Goal: Find specific page/section: Find specific page/section

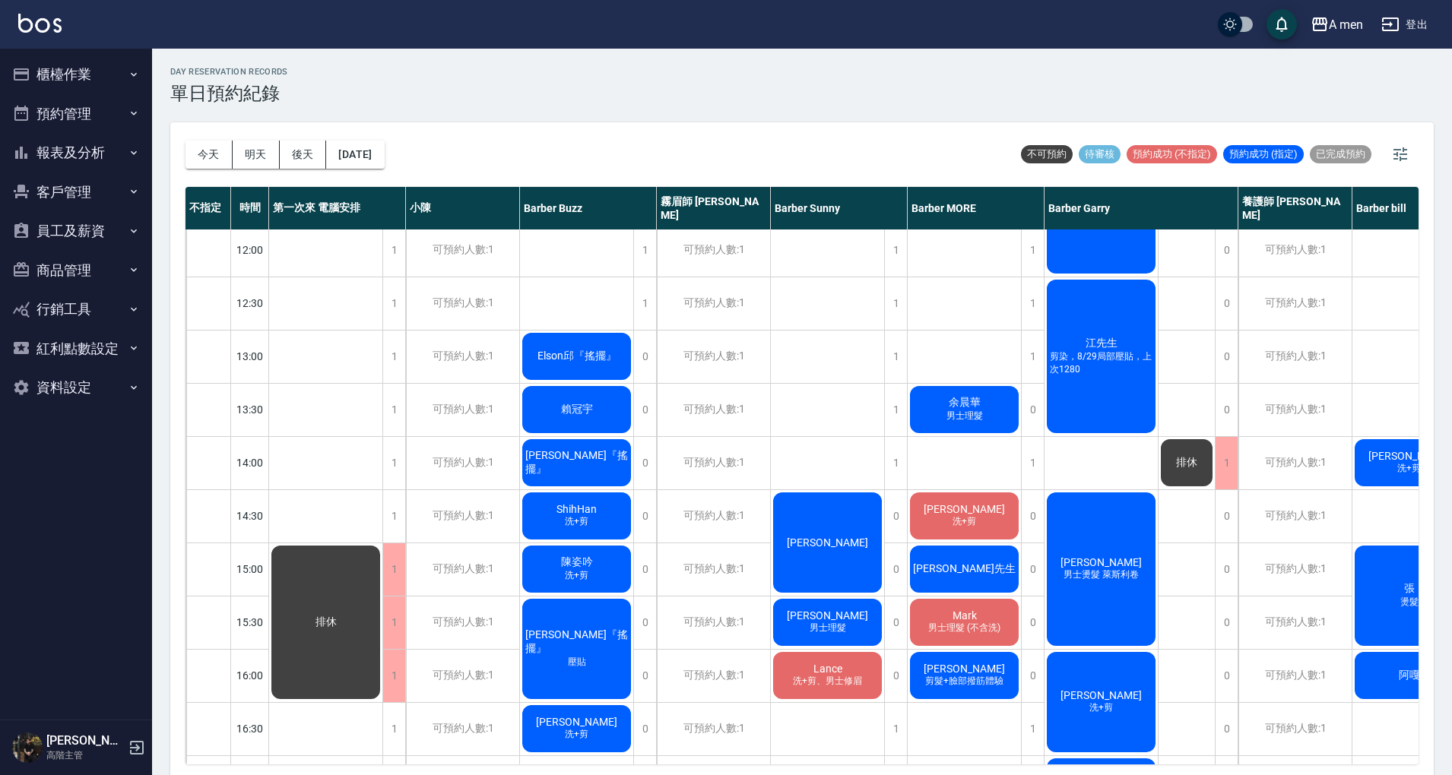
scroll to position [166, 135]
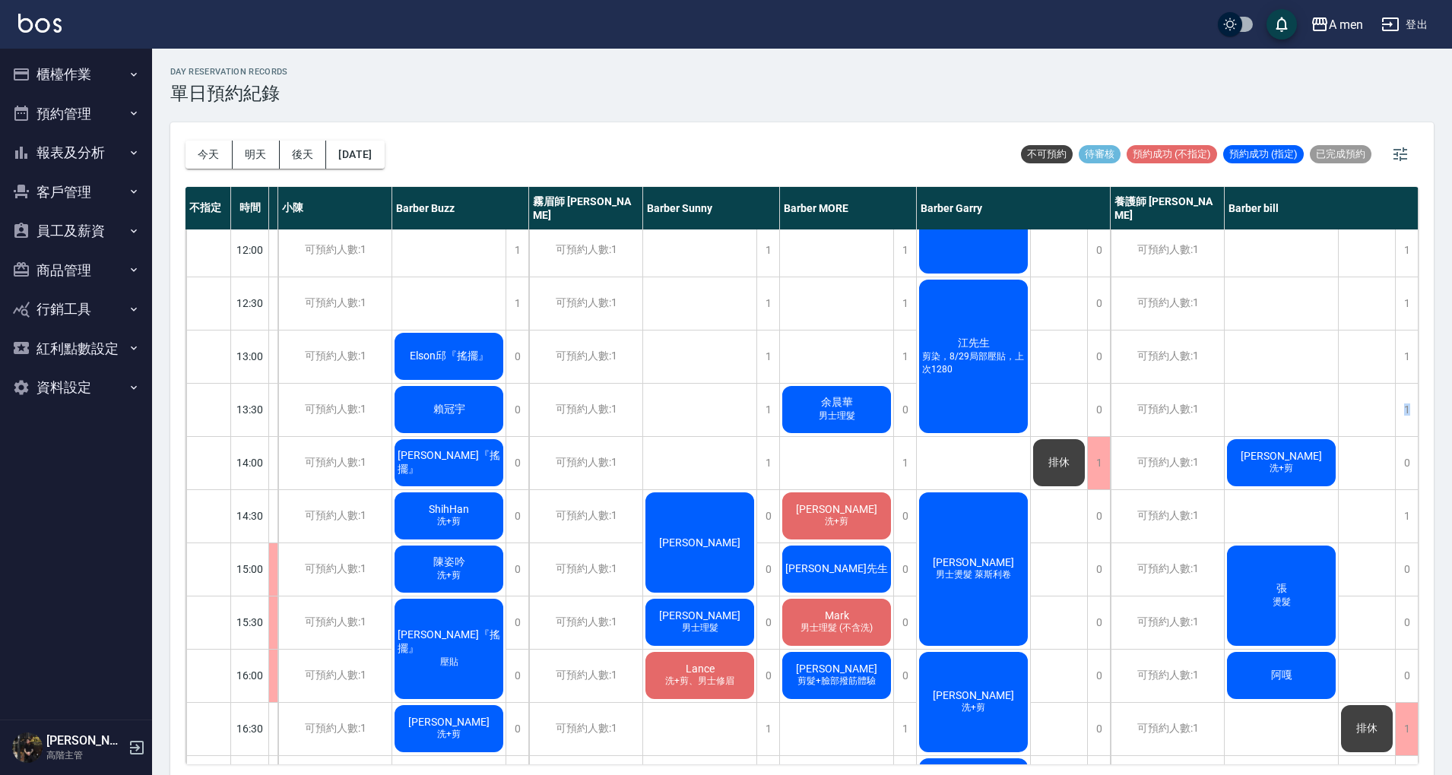
drag, startPoint x: 1420, startPoint y: 414, endPoint x: 1424, endPoint y: 359, distance: 55.7
click at [1424, 359] on div "今天 明天 後天 2025/09/13 不可預約 待審核 預約成功 (不指定) 預約成功 (指定) 已完成預約 不指定 時間 第一次來 電腦安排 小陳 Bar…" at bounding box center [801, 450] width 1263 height 657
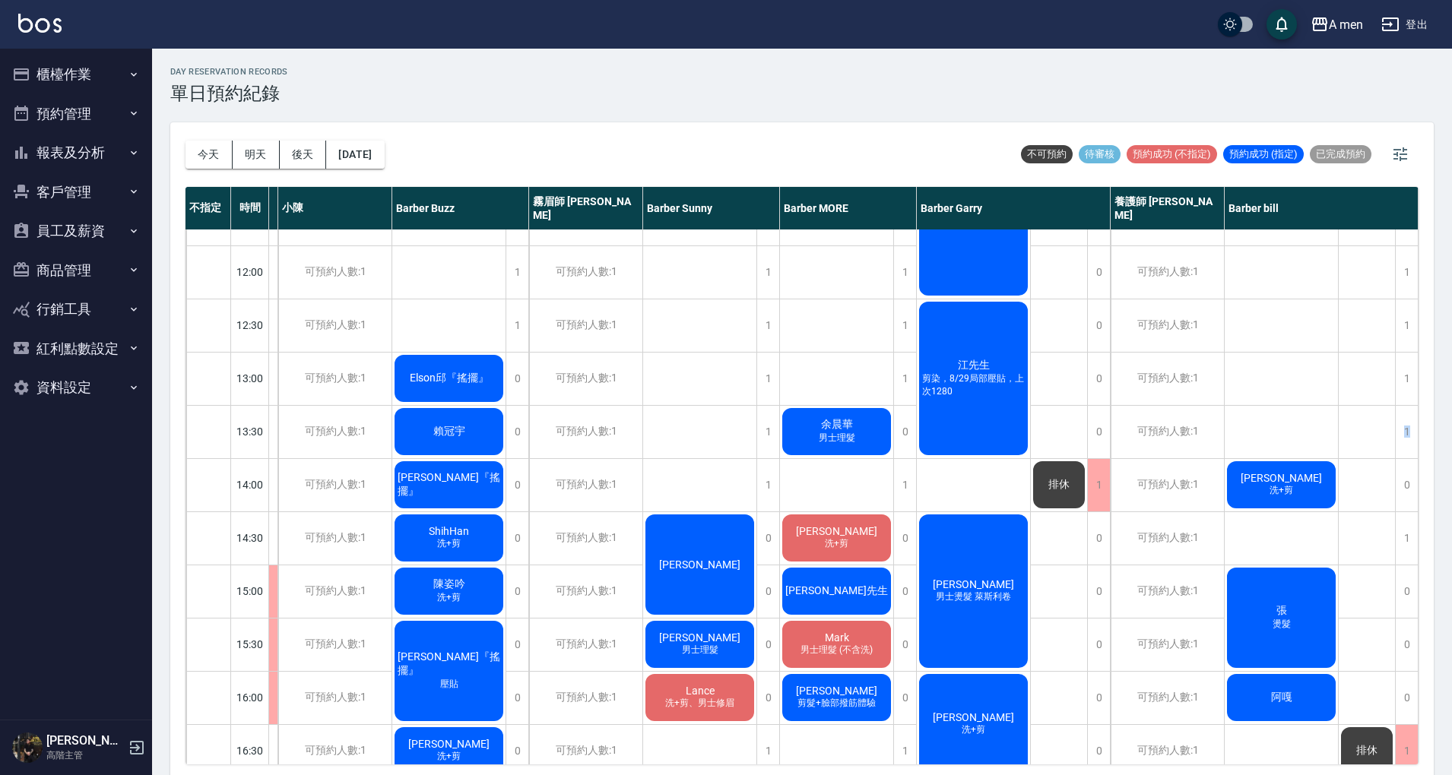
scroll to position [0, 135]
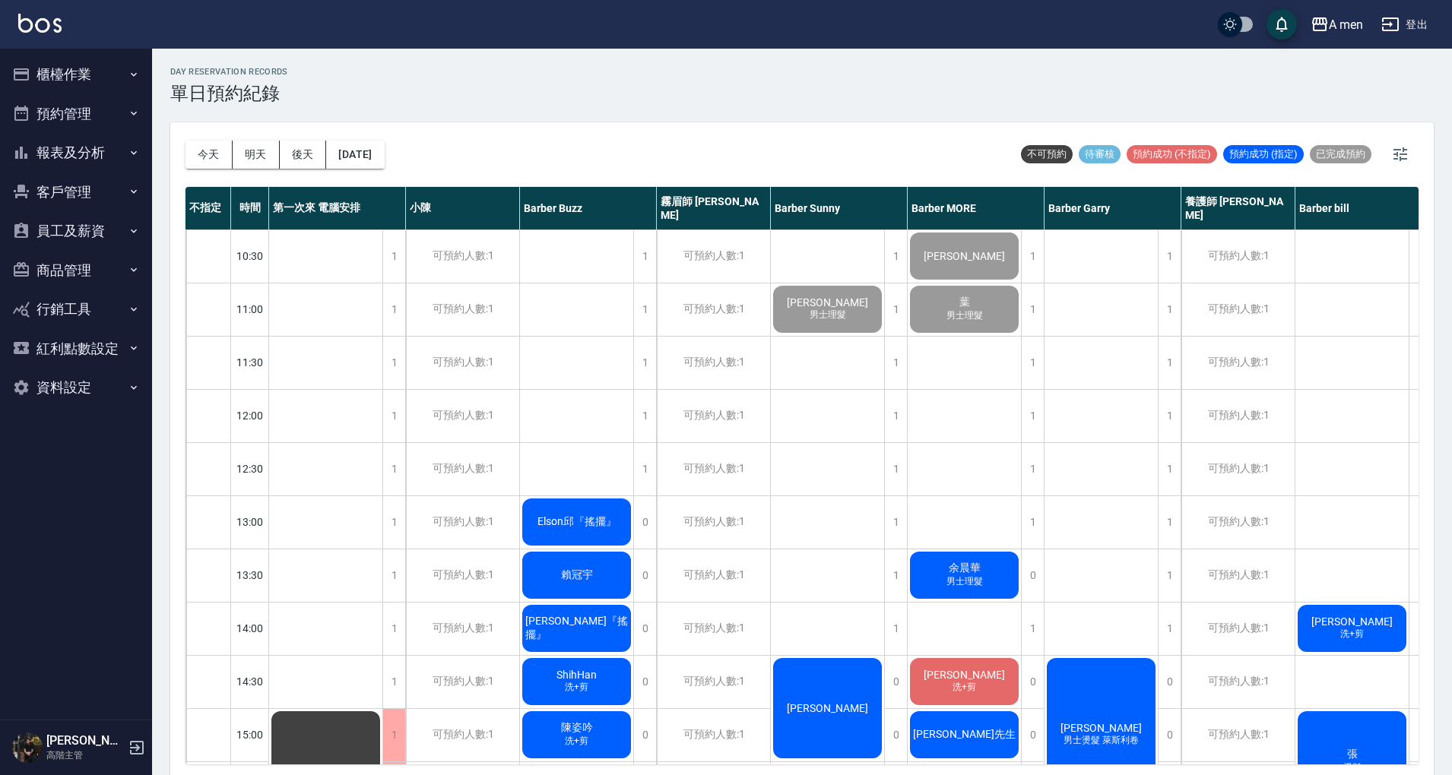
click at [207, 157] on button "今天" at bounding box center [208, 155] width 47 height 28
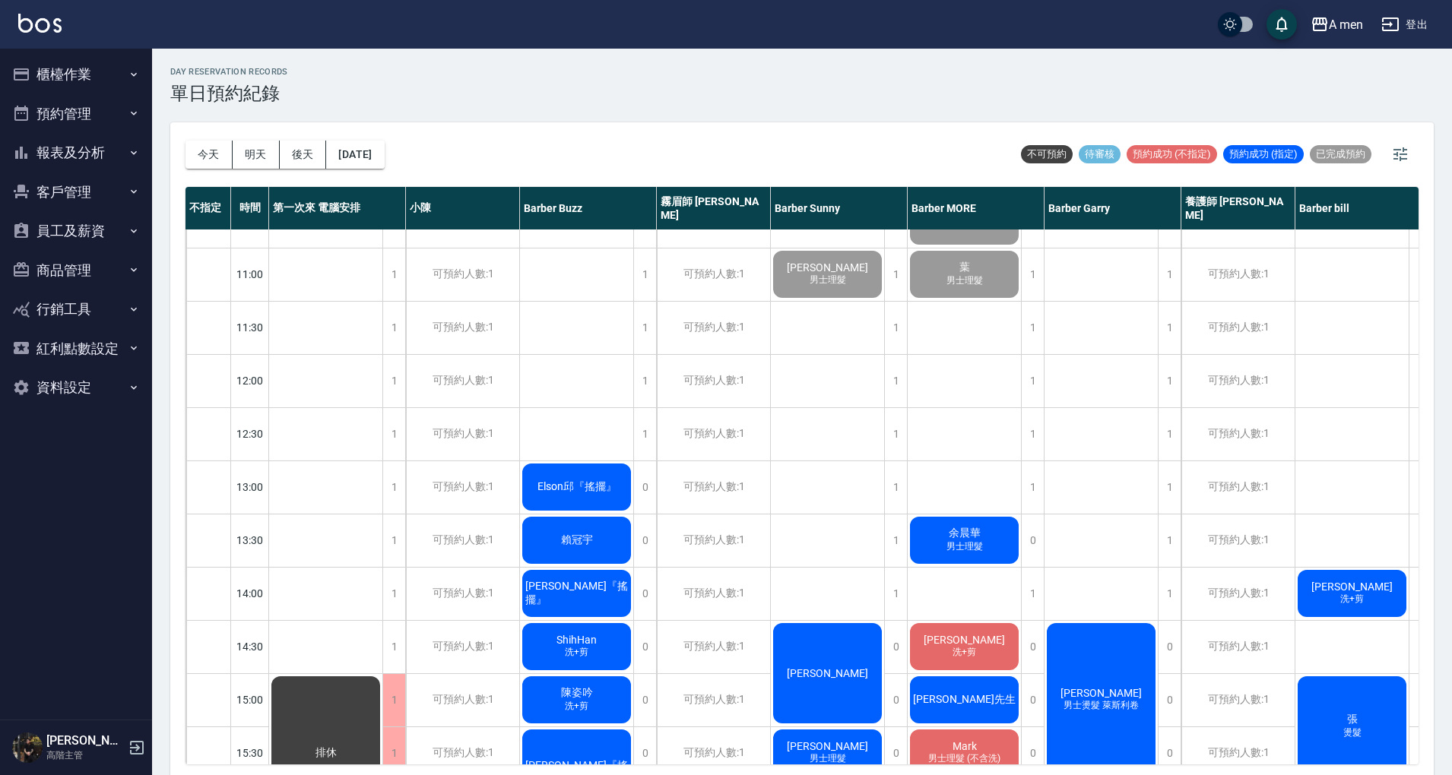
scroll to position [84, 0]
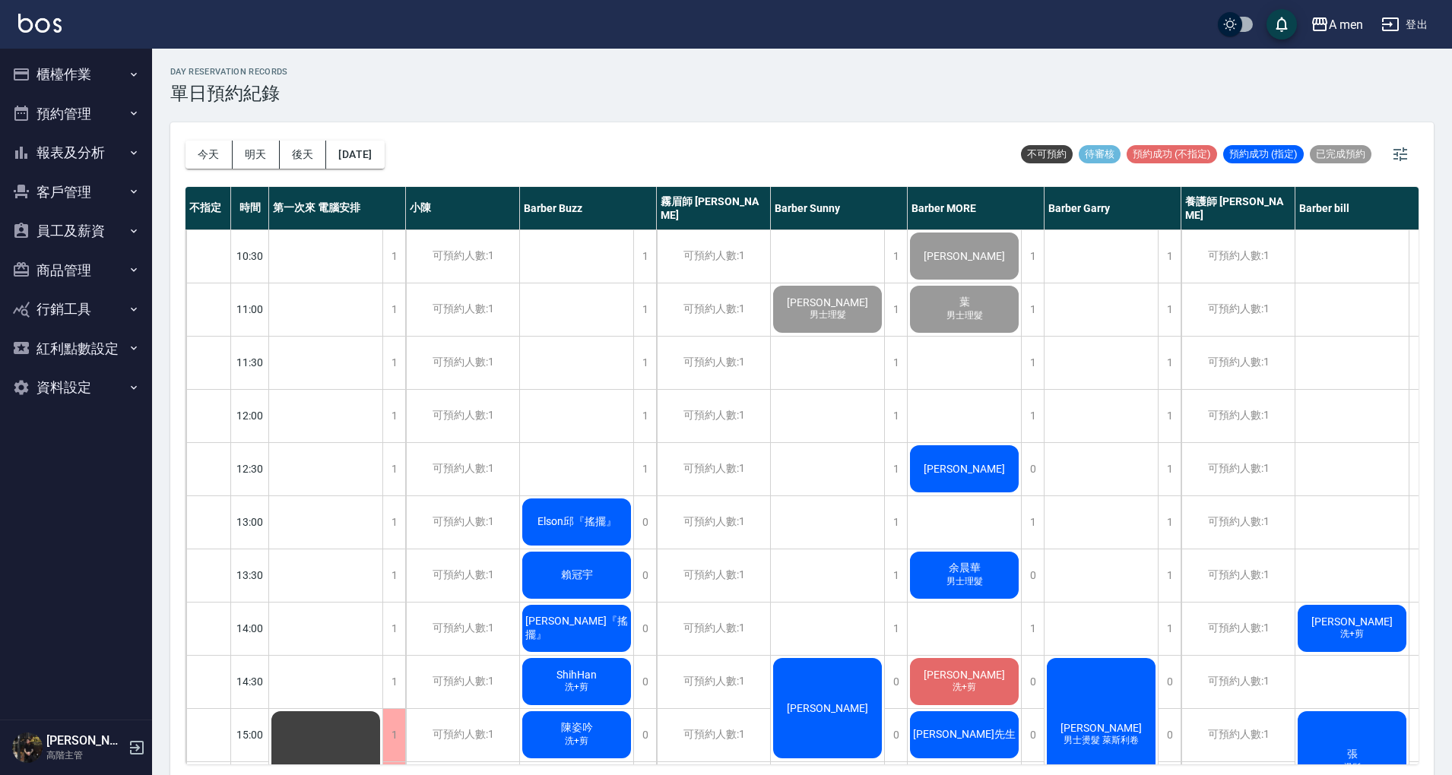
click at [98, 149] on button "報表及分析" at bounding box center [76, 153] width 140 height 40
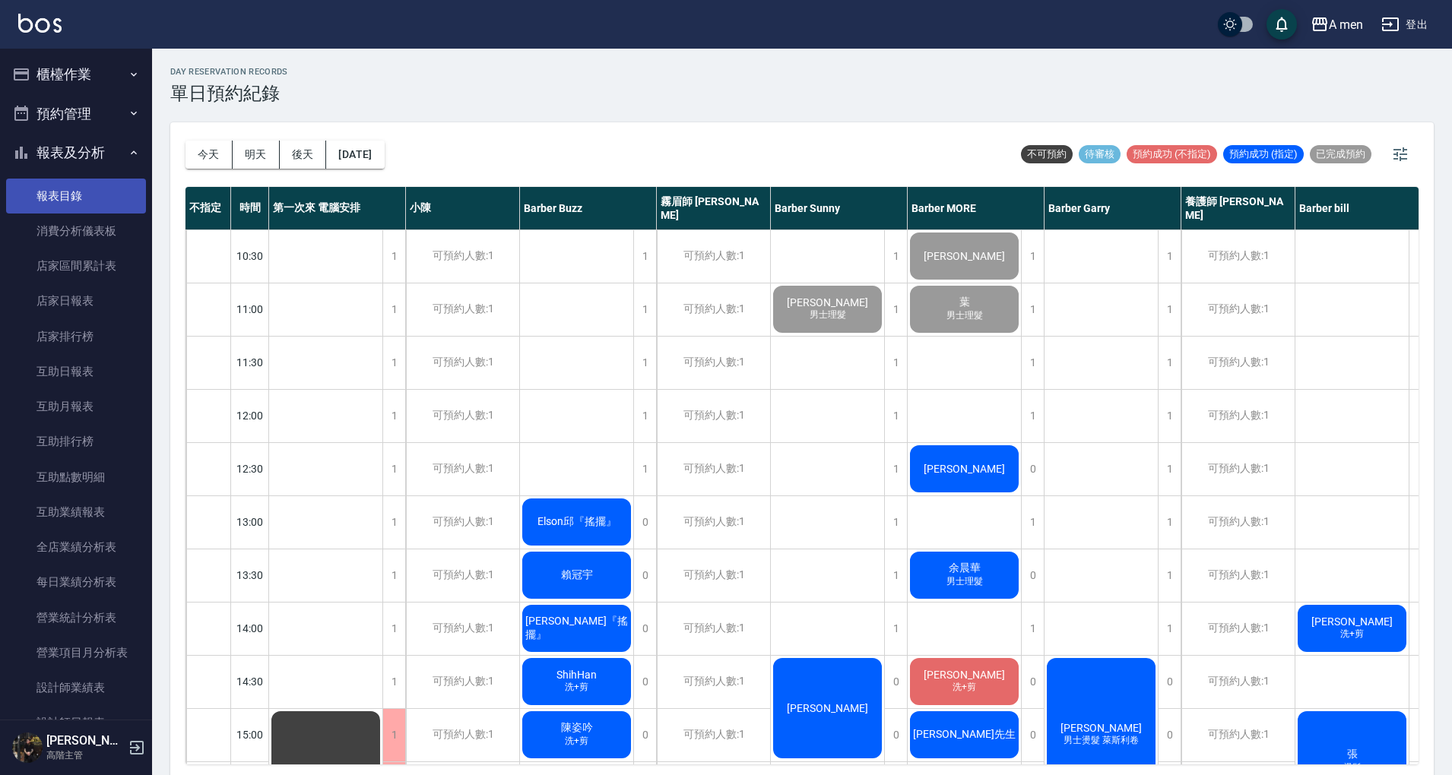
click at [84, 188] on link "報表目錄" at bounding box center [76, 196] width 140 height 35
